Goal: Transaction & Acquisition: Book appointment/travel/reservation

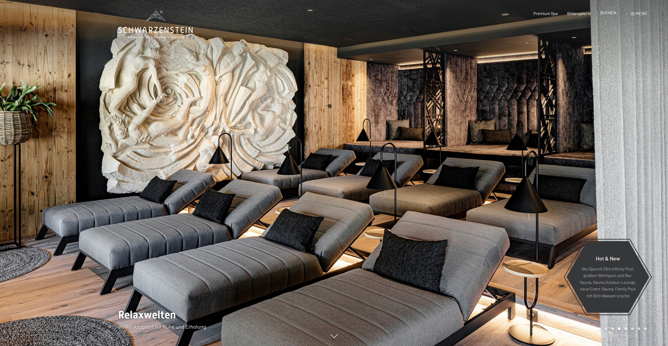
click at [607, 12] on span "BUCHEN" at bounding box center [608, 12] width 16 height 5
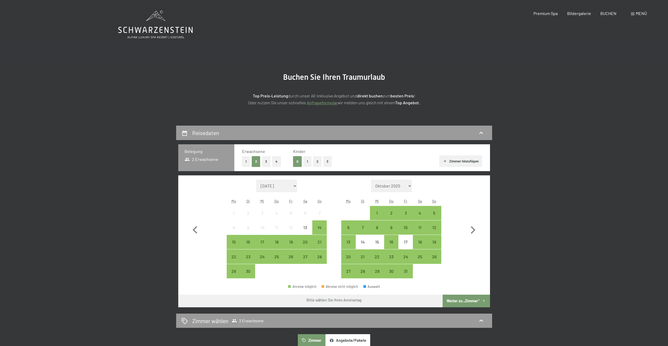
click at [310, 156] on button "1" at bounding box center [307, 161] width 8 height 11
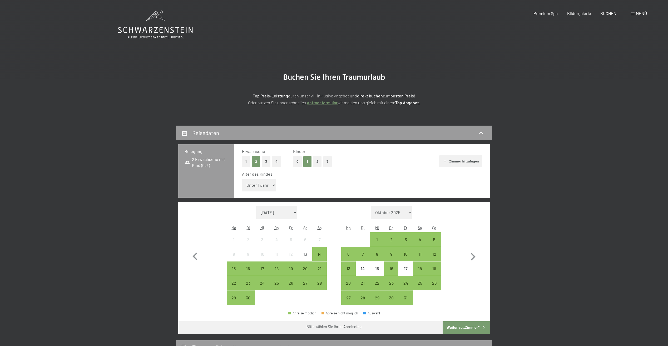
click at [261, 182] on select "Unter 1 Jahr 1 Jahr 2 Jahre 3 Jahre 4 Jahre 5 Jahre 6 Jahre 7 Jahre 8 Jahre 9 J…" at bounding box center [259, 185] width 34 height 13
select select "8"
click at [242, 179] on select "Unter 1 Jahr 1 Jahr 2 Jahre 3 Jahre 4 Jahre 5 Jahre 6 Jahre 7 Jahre 8 Jahre 9 J…" at bounding box center [259, 185] width 34 height 13
click at [421, 269] on div "18" at bounding box center [419, 272] width 13 height 13
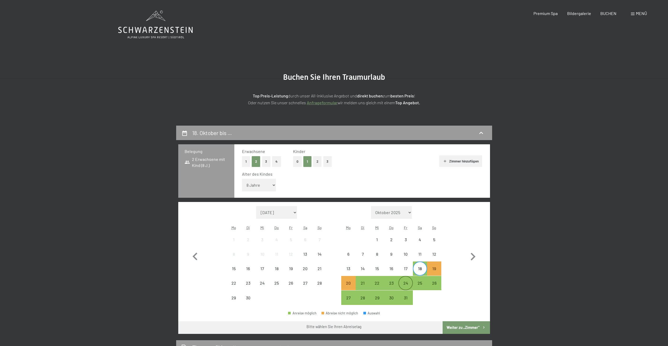
click at [404, 286] on div "24" at bounding box center [405, 287] width 13 height 13
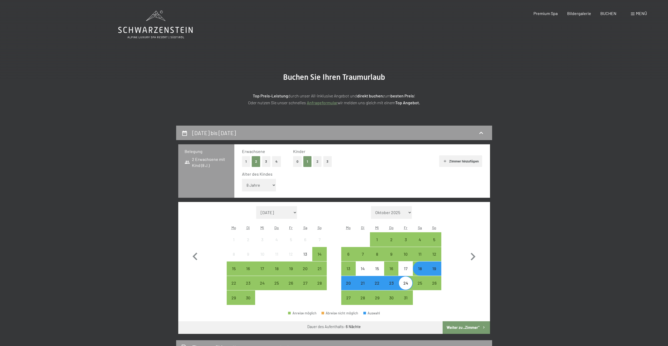
click at [466, 324] on button "Weiter zu „Zimmer“" at bounding box center [466, 327] width 47 height 13
